Goal: Information Seeking & Learning: Compare options

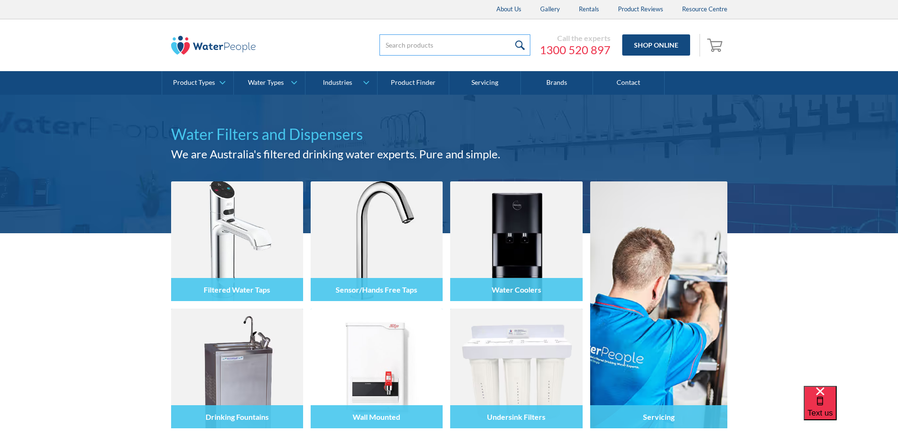
click at [484, 45] on input "search" at bounding box center [454, 44] width 151 height 21
type input "shower filter"
click at [510, 34] on input "submit" at bounding box center [520, 44] width 20 height 21
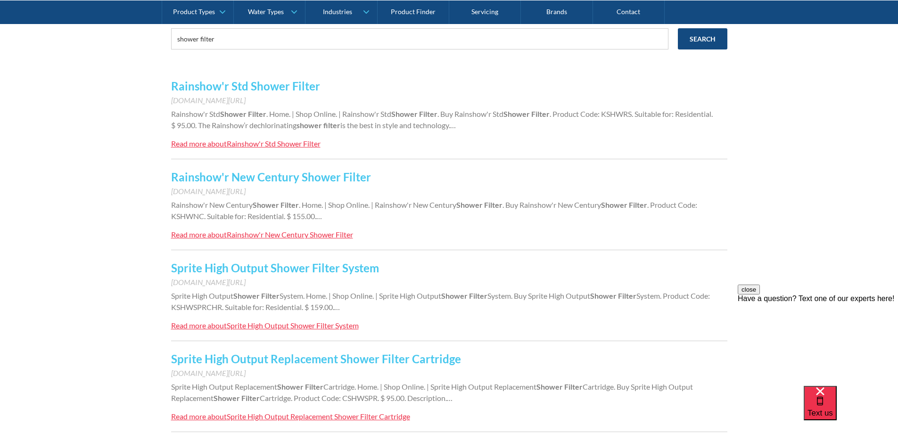
scroll to position [236, 0]
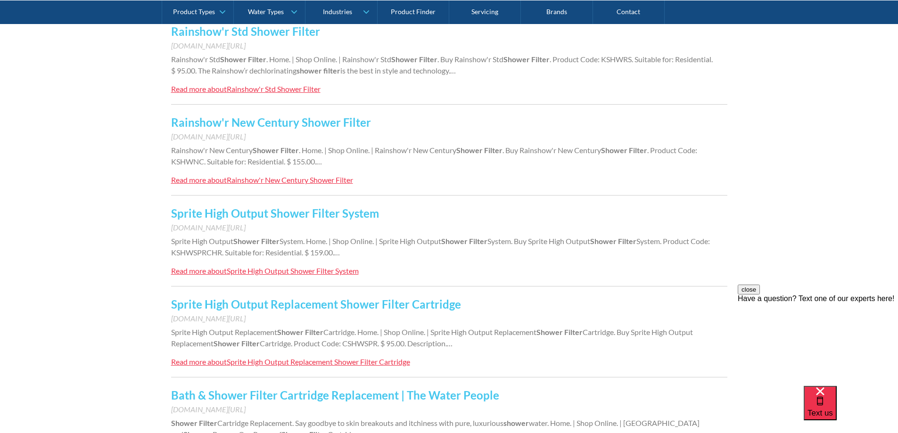
click at [321, 209] on link "Sprite High Output Shower Filter System" at bounding box center [275, 213] width 208 height 14
click at [402, 304] on link "Sprite High Output Replacement Shower Filter Cartridge" at bounding box center [316, 304] width 290 height 14
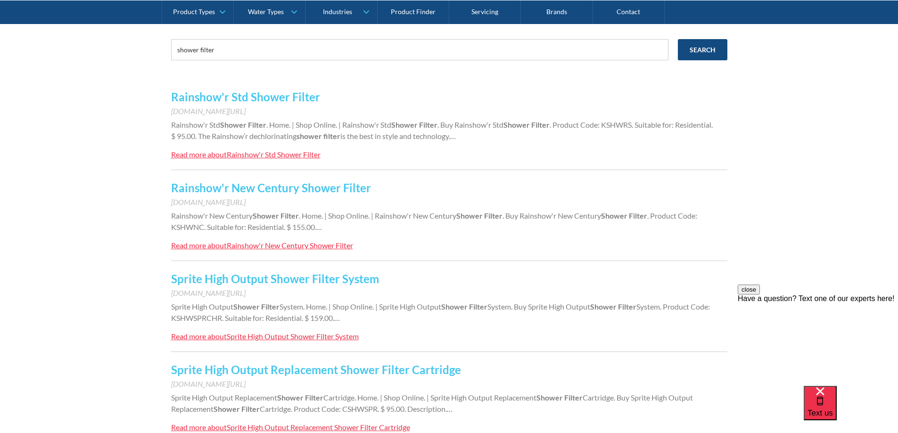
scroll to position [94, 0]
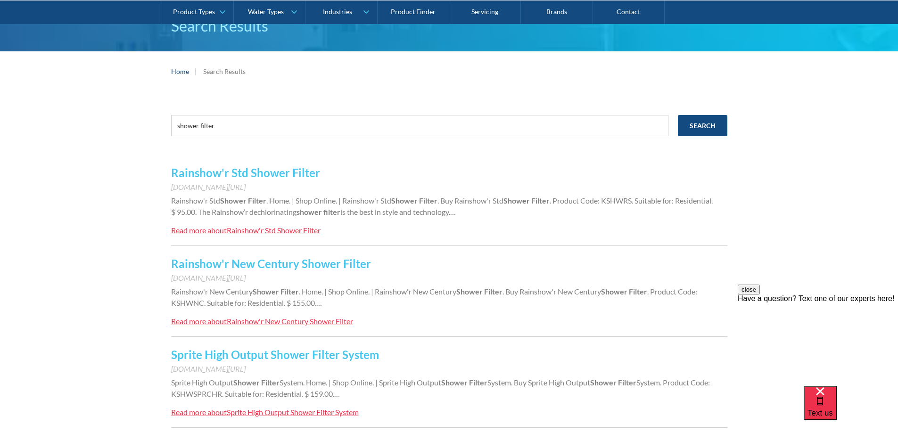
click at [296, 168] on link "Rainshow'r Std Shower Filter" at bounding box center [245, 173] width 149 height 14
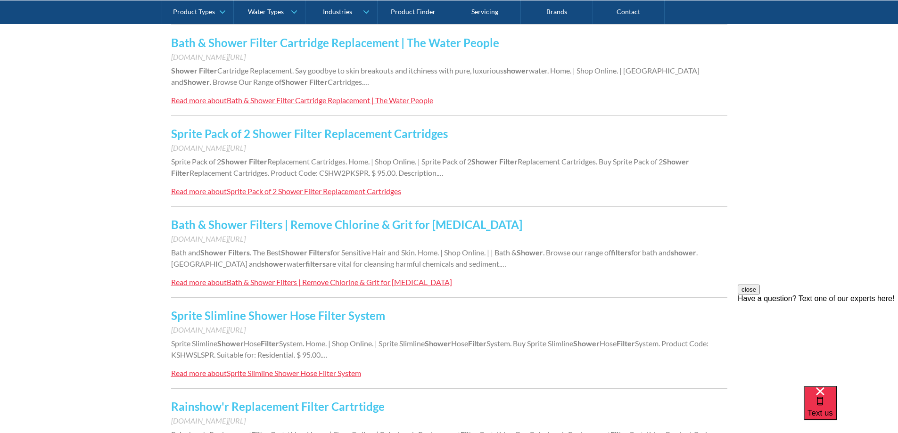
scroll to position [613, 0]
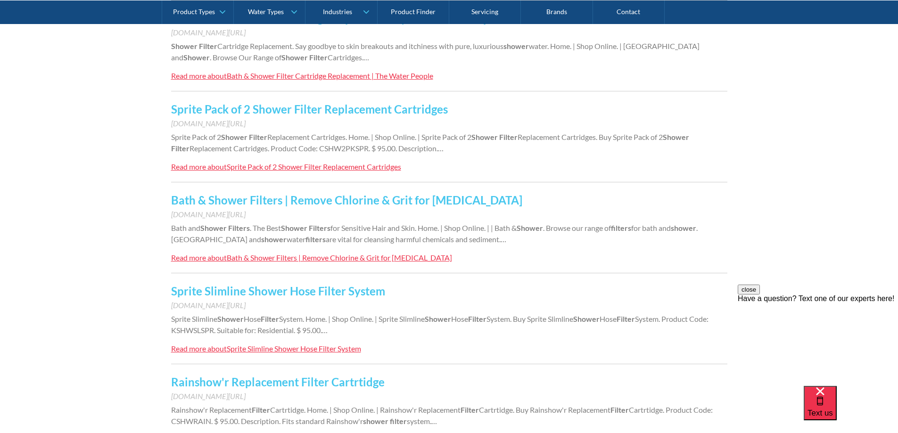
click at [361, 293] on link "Sprite Slimline Shower Hose Filter System" at bounding box center [278, 291] width 214 height 14
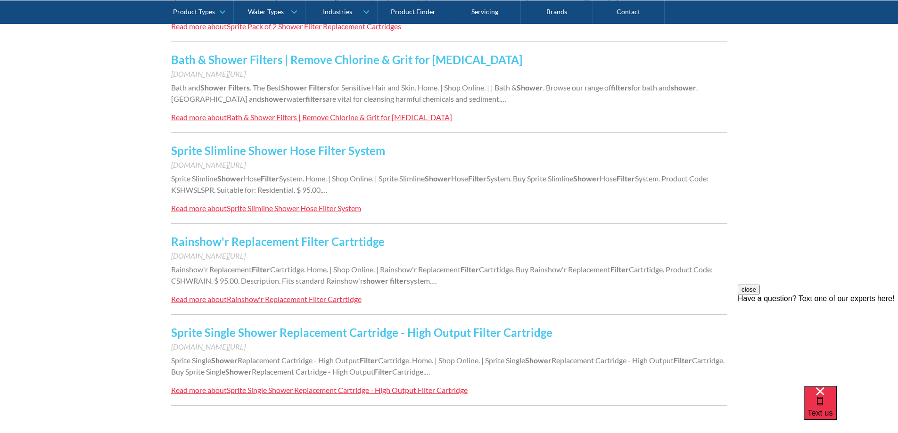
scroll to position [754, 0]
click at [343, 240] on link "Rainshow'r Replacement Filter Cartrtidge" at bounding box center [278, 241] width 214 height 14
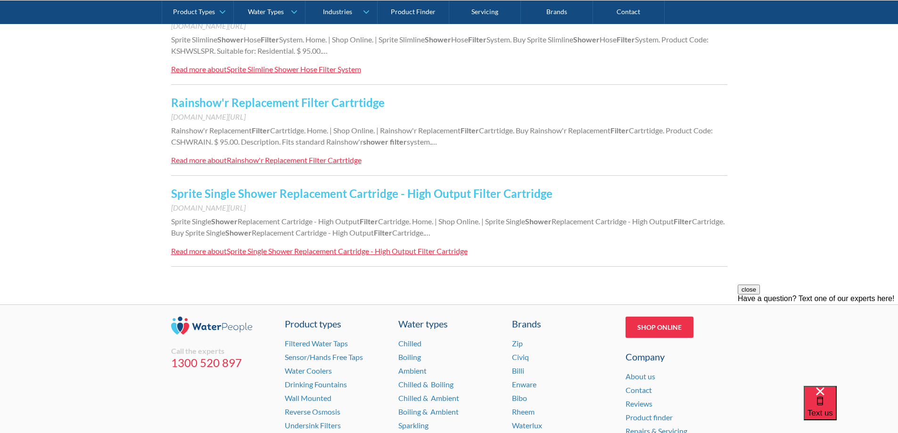
scroll to position [896, 0]
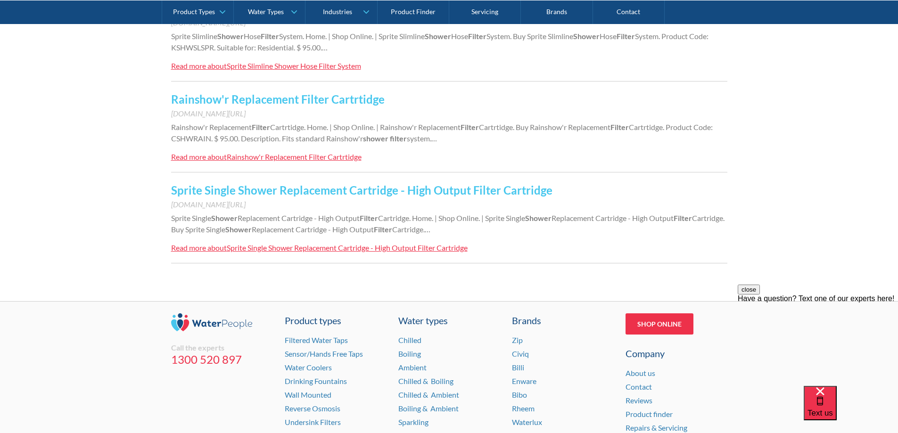
click at [339, 189] on link "Sprite Single Shower Replacement Cartridge - High Output Filter Cartridge" at bounding box center [361, 190] width 381 height 14
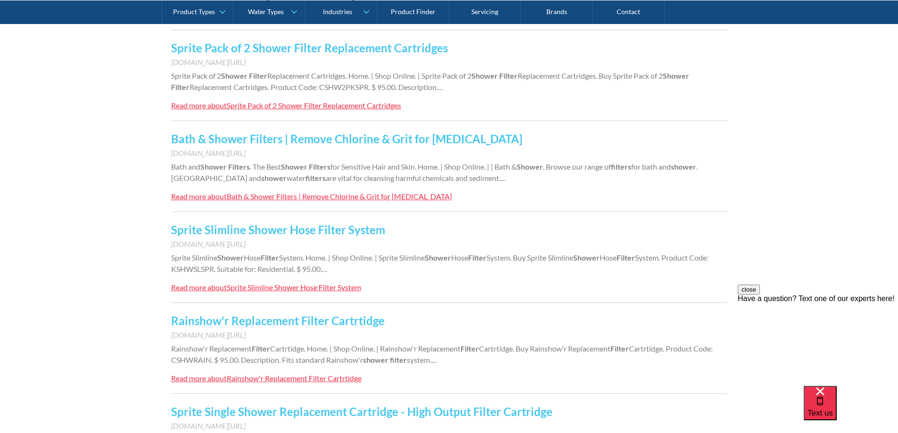
scroll to position [660, 0]
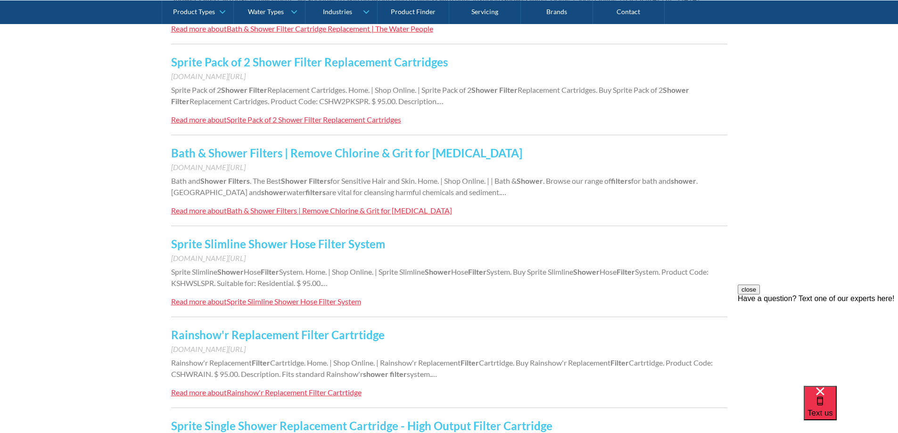
click at [366, 61] on link "Sprite Pack of 2 Shower Filter Replacement Cartridges" at bounding box center [309, 62] width 277 height 14
